Goal: Task Accomplishment & Management: Manage account settings

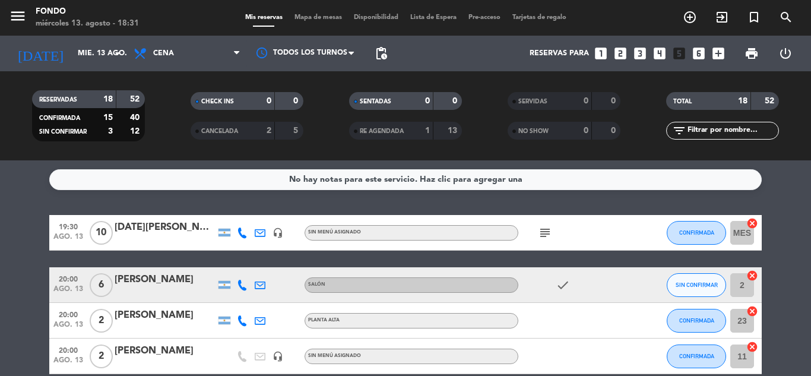
scroll to position [512, 0]
click at [546, 230] on icon "subject" at bounding box center [545, 233] width 14 height 14
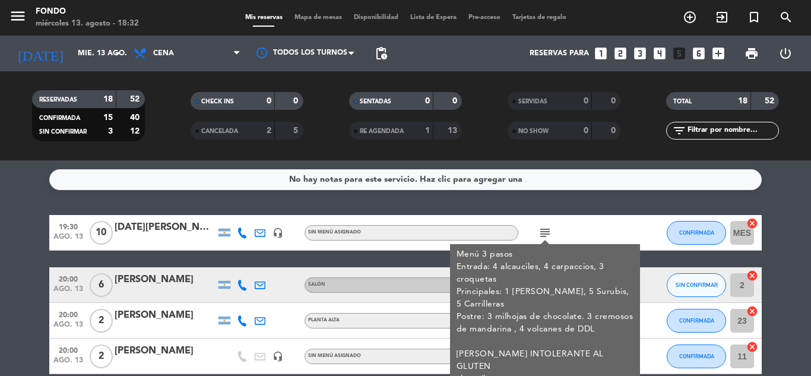
click at [794, 207] on div "No hay notas para este servicio. Haz clic para agregar una 19:30 [DATE] [DATE][…" at bounding box center [405, 268] width 811 height 216
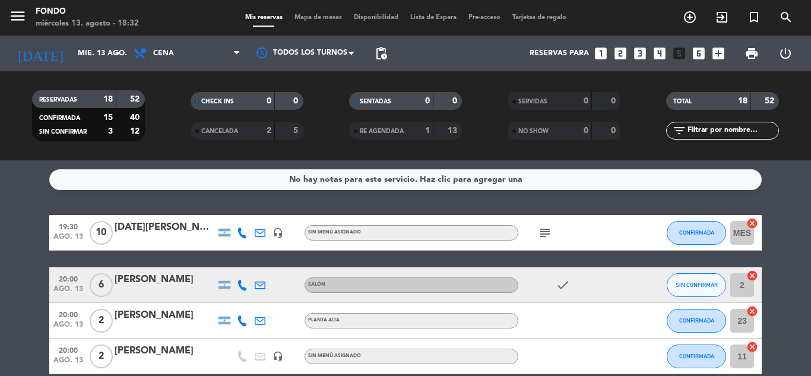
click at [145, 234] on div "[DATE][PERSON_NAME]" at bounding box center [165, 227] width 101 height 15
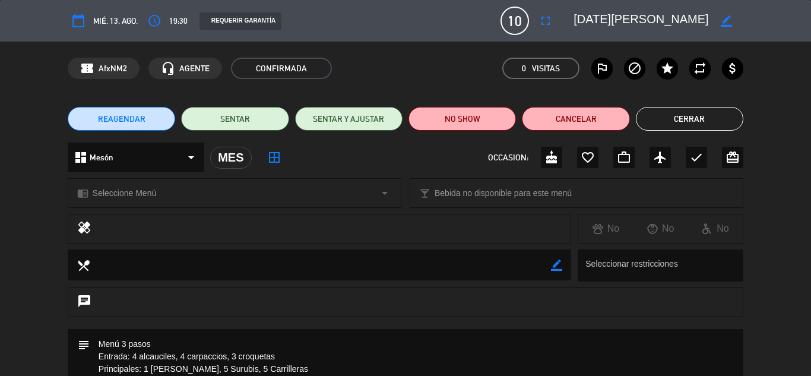
click at [783, 192] on div "chrome_reader_mode Seleccione Menú arrow_drop_down local_bar Bebida no disponib…" at bounding box center [405, 199] width 811 height 30
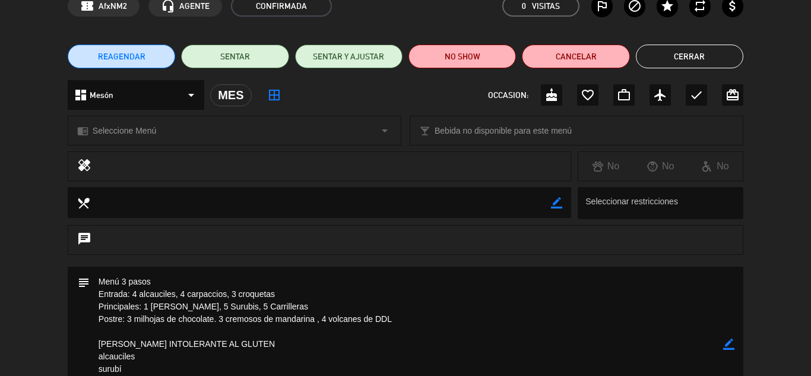
scroll to position [95, 0]
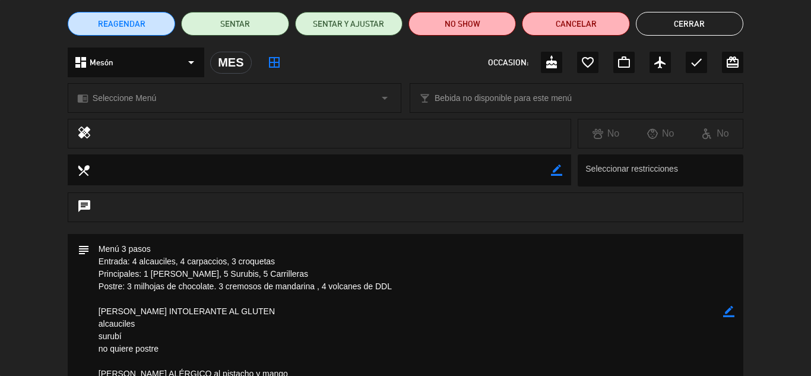
click at [726, 312] on icon "border_color" at bounding box center [728, 311] width 11 height 11
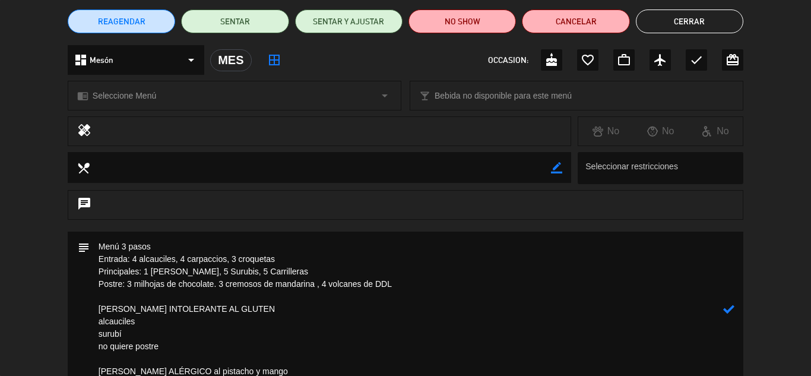
type textarea "mosos de mandarina , 4 volcanes de DDL"
drag, startPoint x: 425, startPoint y: 286, endPoint x: 36, endPoint y: 240, distance: 391.7
click at [36, 240] on div "subject" at bounding box center [405, 312] width 811 height 161
paste textarea "Entrada: 4 alcauciles 4 carpaccios 2 croquetas Principales: 5 Surubis 5 Carrill…"
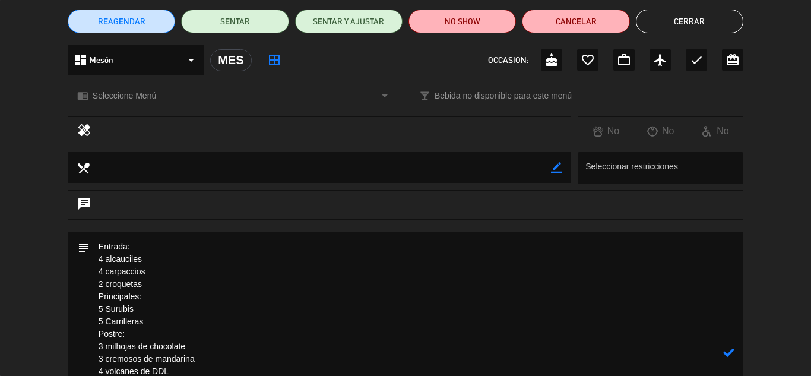
click at [97, 296] on textarea at bounding box center [407, 353] width 634 height 242
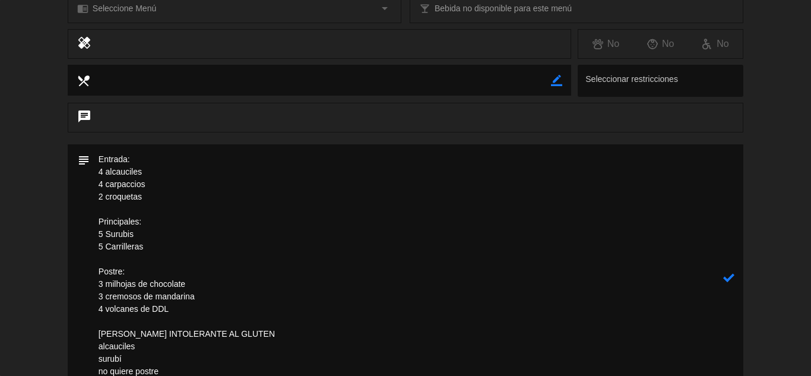
scroll to position [210, 0]
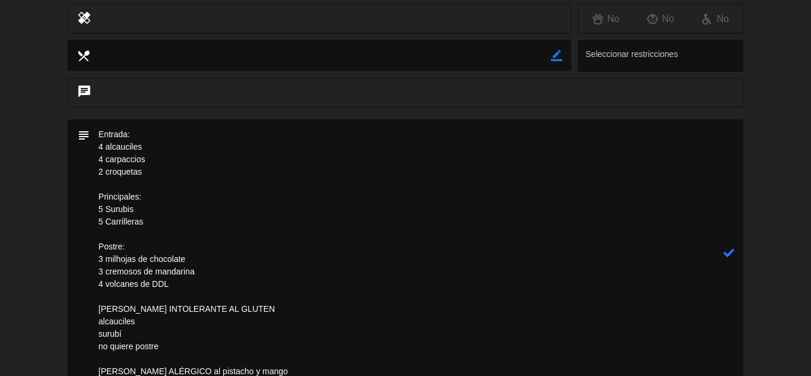
type textarea "Entrada: 4 alcauciles 4 carpaccios 2 croquetas Principales: 5 Surubis 5 Carrill…"
click at [730, 253] on icon at bounding box center [728, 252] width 11 height 11
click at [760, 93] on div "chat" at bounding box center [405, 99] width 811 height 42
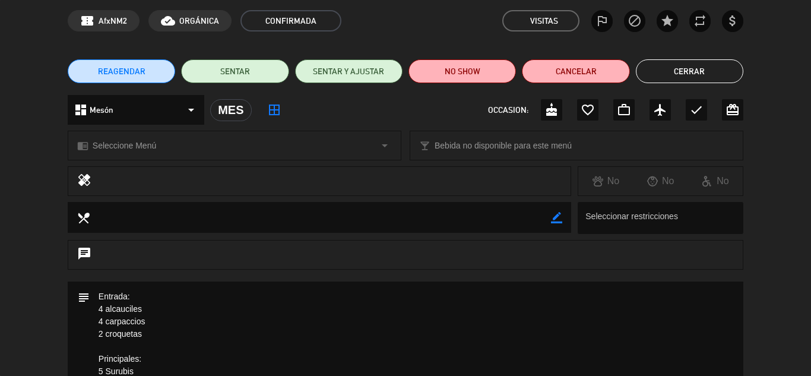
scroll to position [0, 0]
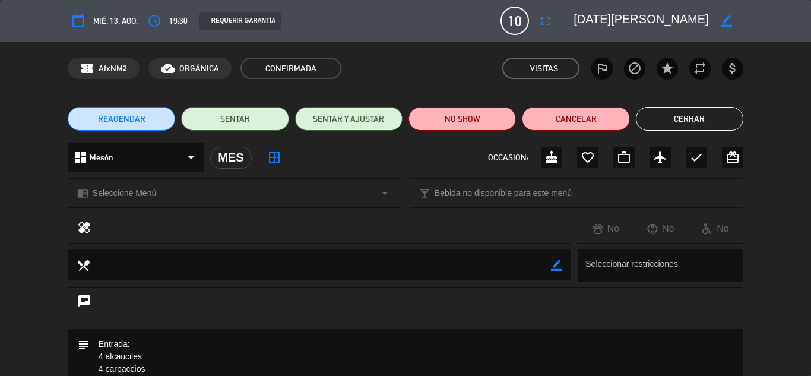
click at [697, 117] on button "Cerrar" at bounding box center [689, 119] width 107 height 24
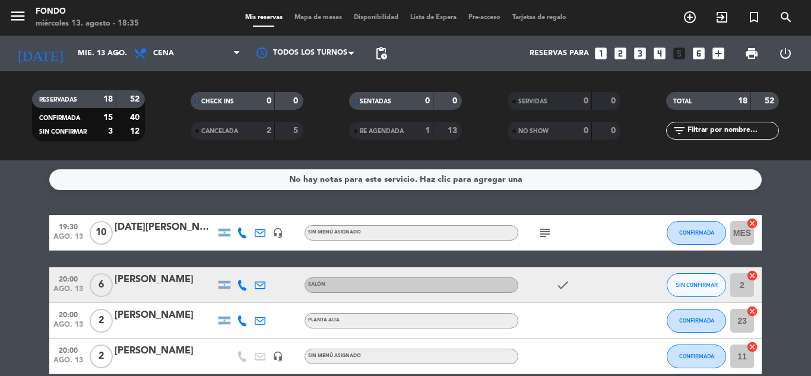
click at [157, 285] on div "[PERSON_NAME]" at bounding box center [165, 279] width 101 height 15
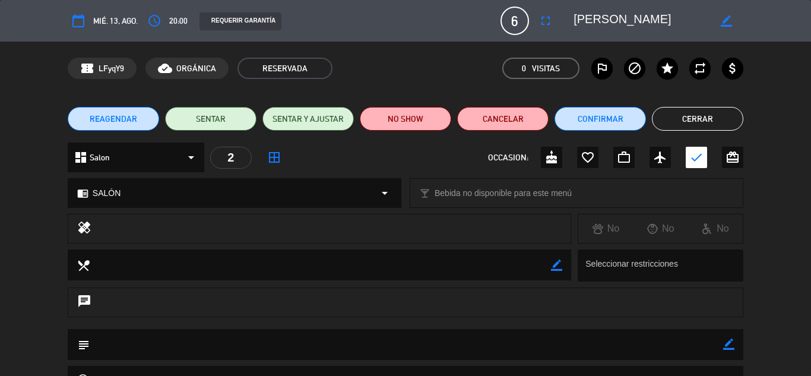
click at [789, 183] on div "dashboard Salon arrow_drop_down 2 border_all OCCASION: cake favorite_border wor…" at bounding box center [405, 164] width 811 height 42
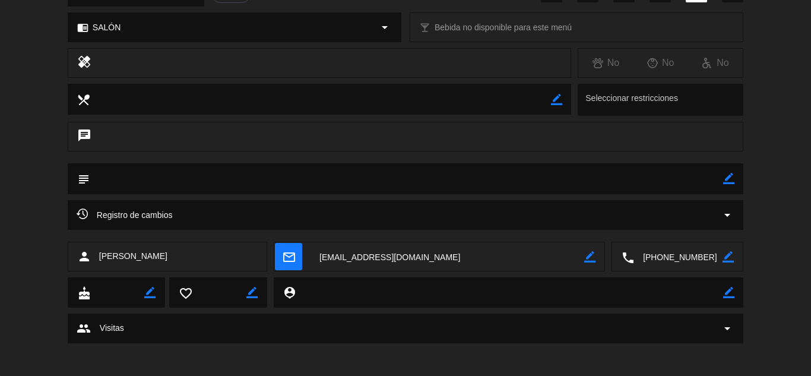
scroll to position [169, 0]
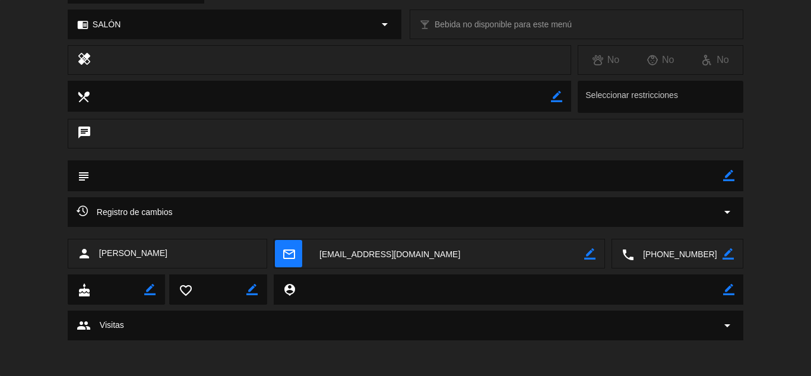
click at [412, 255] on textarea at bounding box center [448, 254] width 274 height 30
click at [775, 29] on div "chrome_reader_mode SALÓN arrow_drop_down local_bar Bebida no disponible para es…" at bounding box center [405, 30] width 811 height 30
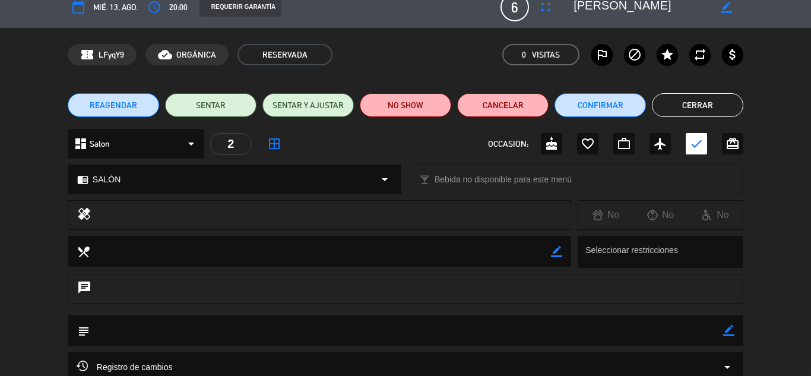
scroll to position [0, 0]
